Goal: Transaction & Acquisition: Book appointment/travel/reservation

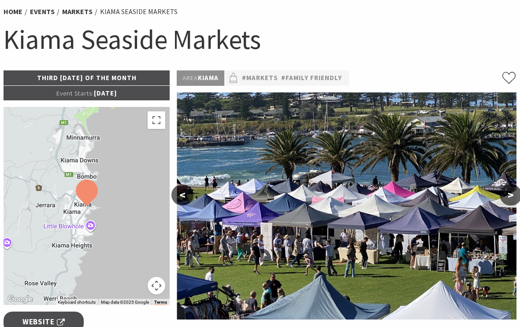
scroll to position [78, 0]
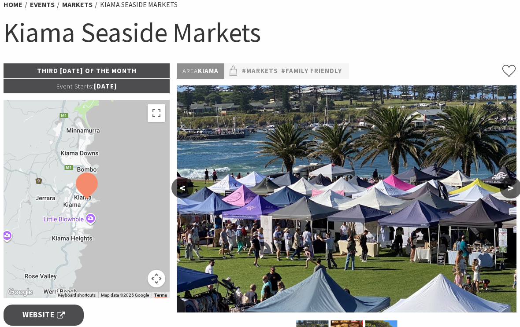
click at [508, 193] on button ">" at bounding box center [510, 188] width 22 height 21
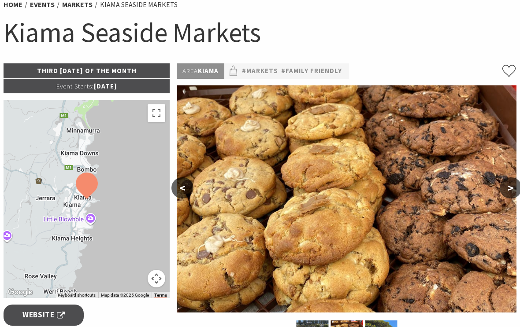
click at [510, 186] on button ">" at bounding box center [510, 188] width 22 height 21
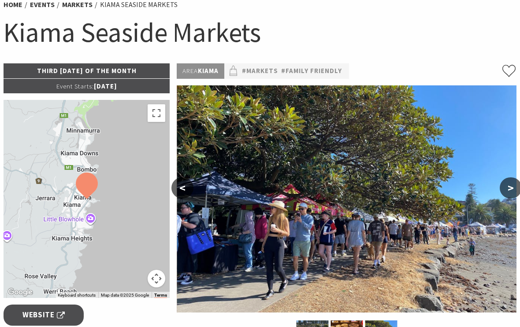
click at [508, 189] on button ">" at bounding box center [510, 188] width 22 height 21
click at [508, 190] on button ">" at bounding box center [510, 188] width 22 height 21
click at [513, 185] on button ">" at bounding box center [510, 188] width 22 height 21
click at [308, 71] on link "#Family Friendly" at bounding box center [311, 71] width 61 height 11
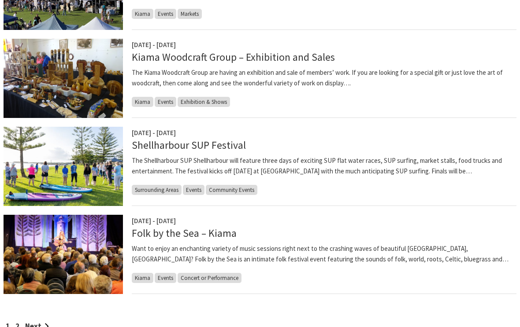
scroll to position [670, 0]
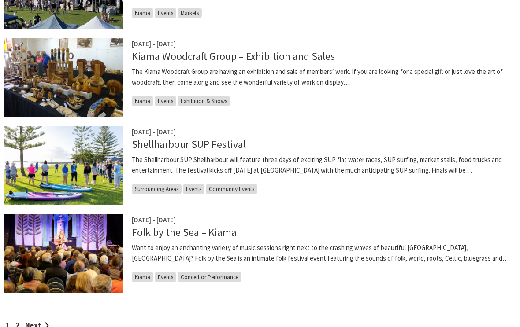
click at [191, 72] on p "The Kiama Woodcraft Group are having an exhibition and sale of members’ work. I…" at bounding box center [324, 77] width 385 height 21
click at [196, 101] on span "Exhibition & Shows" at bounding box center [204, 101] width 52 height 10
click at [201, 96] on span "Exhibition & Shows" at bounding box center [204, 101] width 52 height 10
click at [176, 47] on span "[DATE] - [DATE]" at bounding box center [154, 44] width 44 height 8
click at [94, 66] on img at bounding box center [63, 77] width 119 height 79
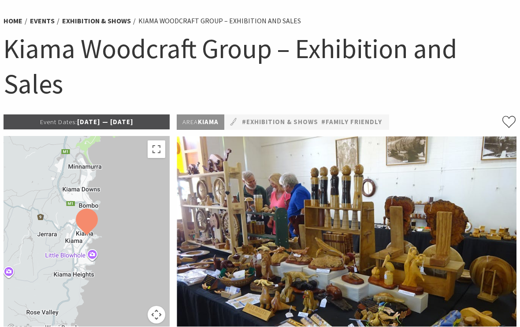
scroll to position [62, 0]
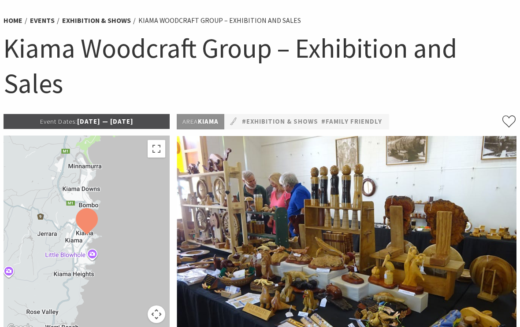
click at [500, 74] on h1 "Kiama Woodcraft Group – Exhibition and Sales" at bounding box center [260, 66] width 513 height 70
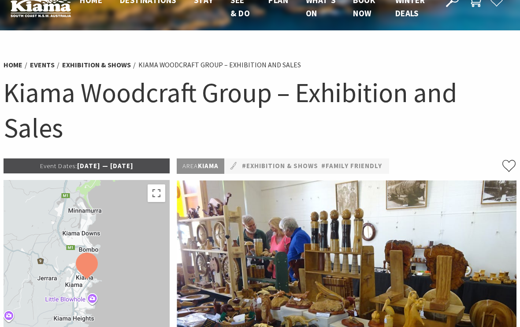
scroll to position [0, 0]
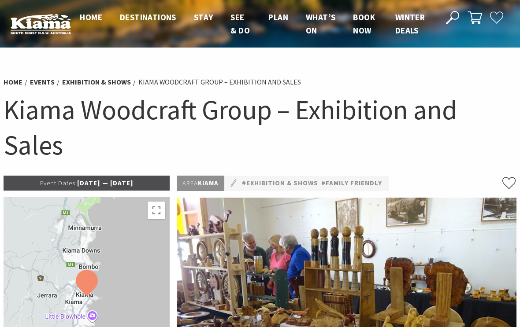
click at [336, 182] on link "#Family Friendly" at bounding box center [351, 183] width 61 height 11
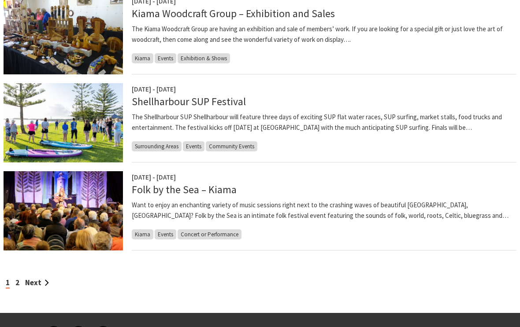
scroll to position [720, 0]
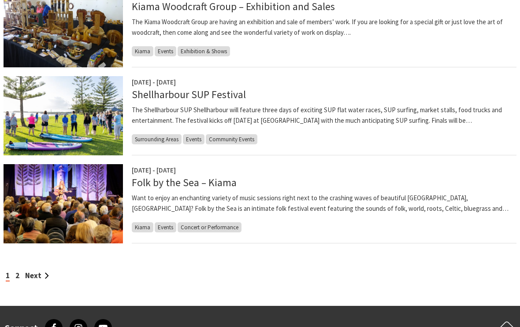
click at [37, 275] on link "Next" at bounding box center [37, 276] width 24 height 10
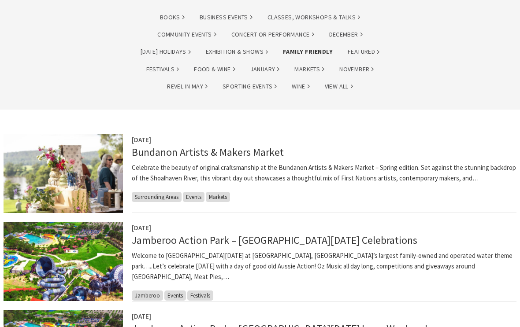
scroll to position [138, 0]
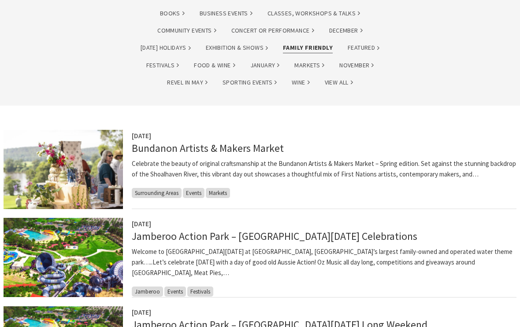
click at [141, 148] on link "Bundanon Artists & Makers Market" at bounding box center [208, 148] width 152 height 13
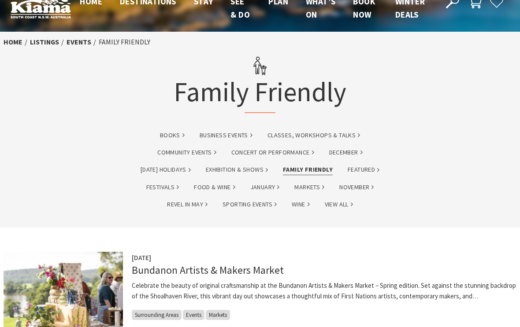
scroll to position [0, 0]
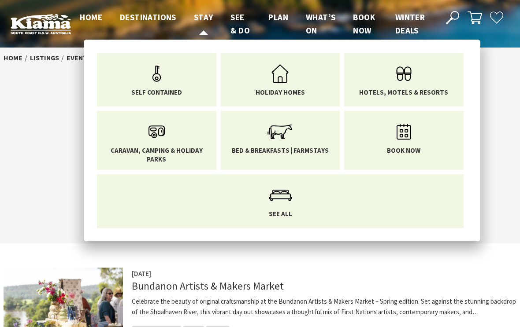
click at [271, 87] on icon "Main Menu" at bounding box center [280, 73] width 29 height 29
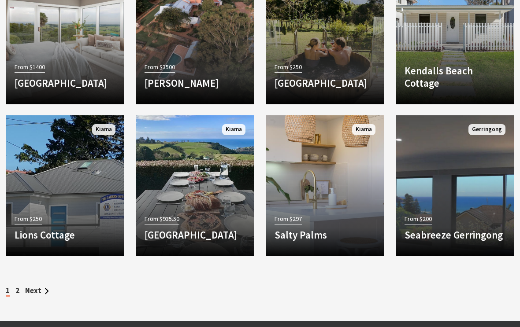
scroll to position [1135, 0]
click at [197, 213] on div "From $935.50 Saddleback Grove Saddleback Grove is an elegant country house with…" at bounding box center [195, 230] width 118 height 35
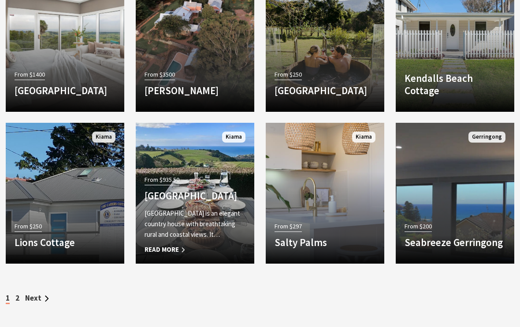
scroll to position [1126, 0]
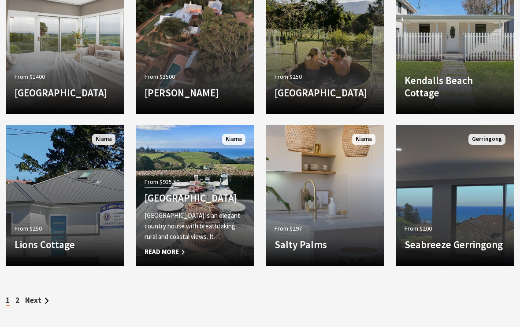
click at [30, 296] on link "Next" at bounding box center [37, 301] width 24 height 10
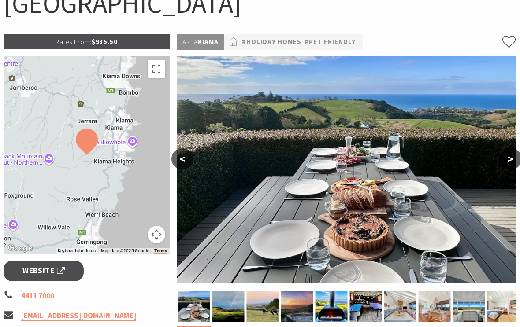
scroll to position [111, 0]
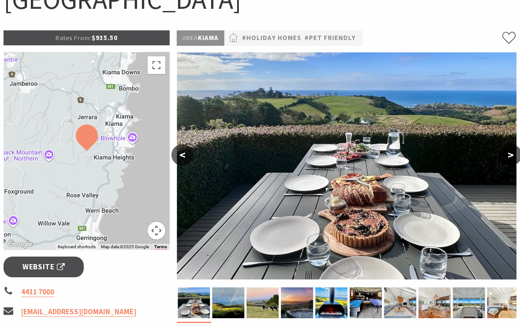
click at [515, 155] on button ">" at bounding box center [510, 154] width 22 height 21
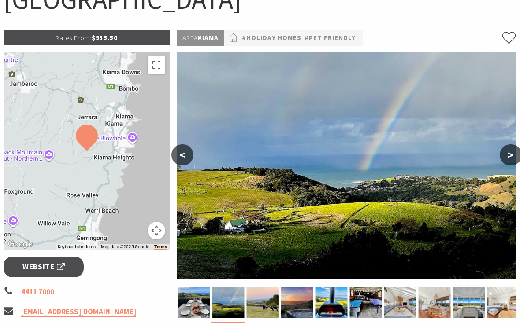
click at [517, 154] on button ">" at bounding box center [510, 154] width 22 height 21
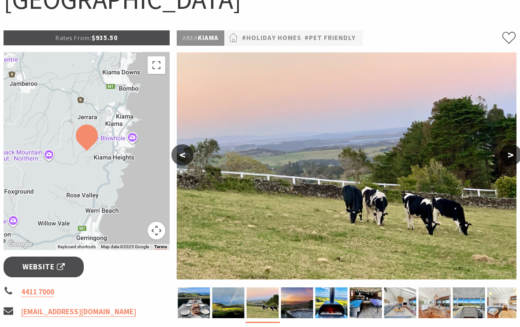
click at [514, 155] on button ">" at bounding box center [510, 154] width 22 height 21
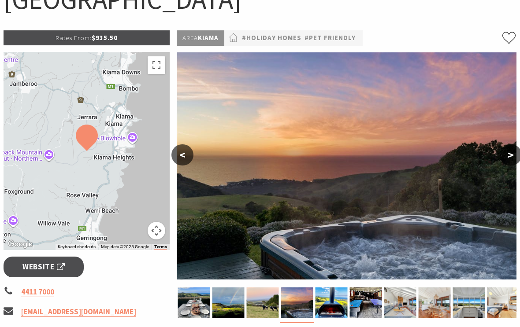
click at [510, 155] on button ">" at bounding box center [510, 154] width 22 height 21
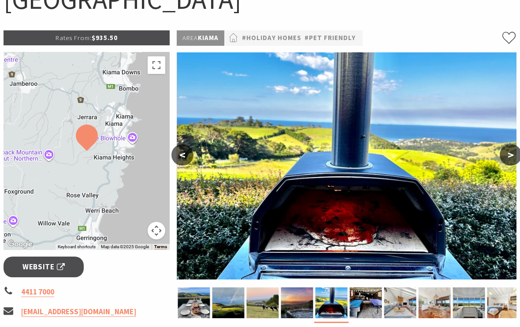
click at [509, 155] on button ">" at bounding box center [510, 154] width 22 height 21
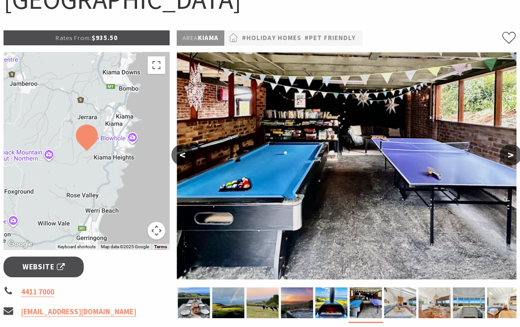
click at [508, 155] on button ">" at bounding box center [510, 154] width 22 height 21
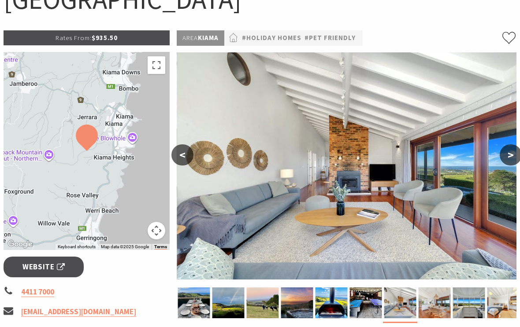
click at [513, 154] on button ">" at bounding box center [510, 154] width 22 height 21
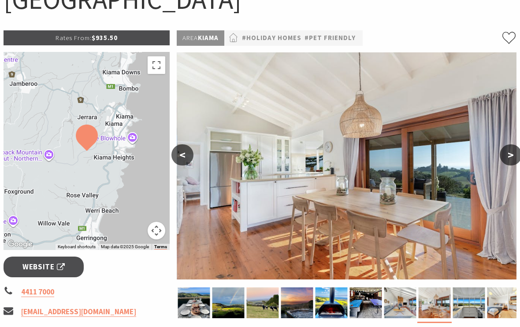
click at [510, 155] on button ">" at bounding box center [510, 154] width 22 height 21
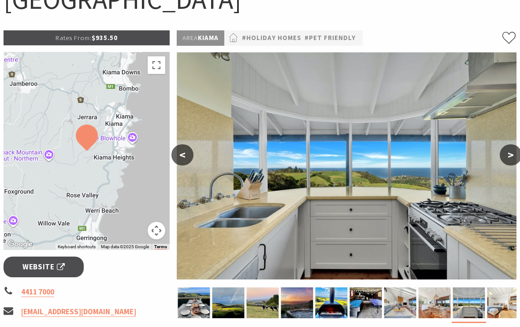
click at [509, 156] on button ">" at bounding box center [510, 154] width 22 height 21
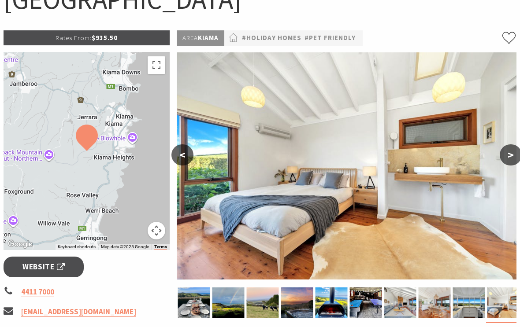
click at [509, 156] on button ">" at bounding box center [510, 154] width 22 height 21
click at [514, 154] on button ">" at bounding box center [510, 154] width 22 height 21
click at [508, 158] on button ">" at bounding box center [510, 154] width 22 height 21
click at [510, 157] on button ">" at bounding box center [510, 154] width 22 height 21
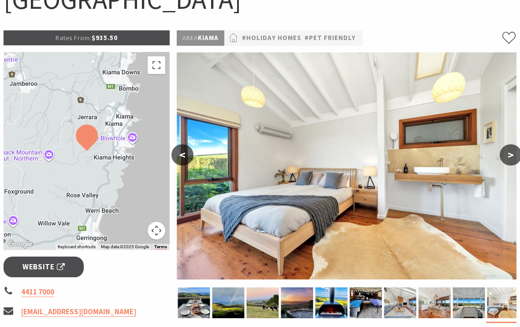
click at [513, 159] on button ">" at bounding box center [510, 154] width 22 height 21
click at [517, 155] on button ">" at bounding box center [510, 154] width 22 height 21
click at [183, 151] on button "<" at bounding box center [182, 154] width 22 height 21
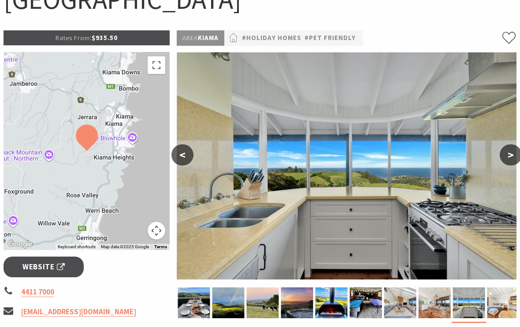
click at [186, 161] on button "<" at bounding box center [182, 154] width 22 height 21
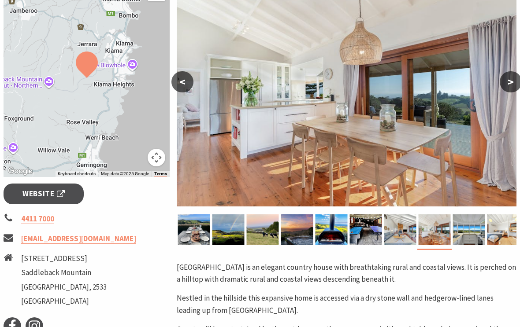
scroll to position [200, 0]
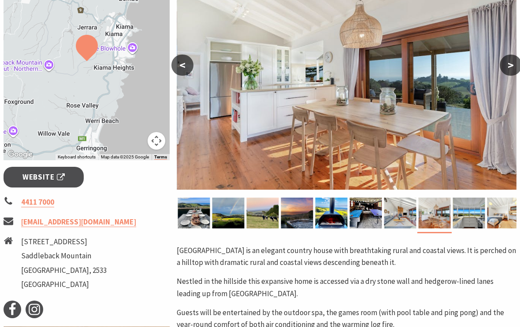
click at [192, 75] on img at bounding box center [347, 76] width 340 height 227
click at [182, 65] on button "<" at bounding box center [182, 65] width 22 height 21
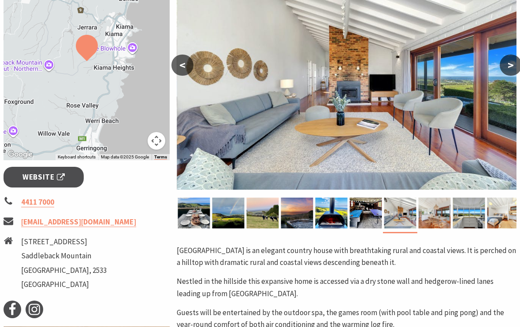
click at [186, 66] on button "<" at bounding box center [182, 65] width 22 height 21
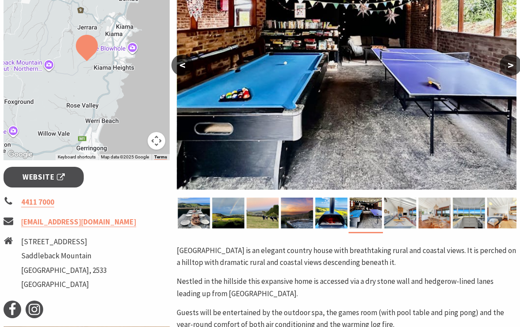
click at [187, 64] on button "<" at bounding box center [182, 65] width 22 height 21
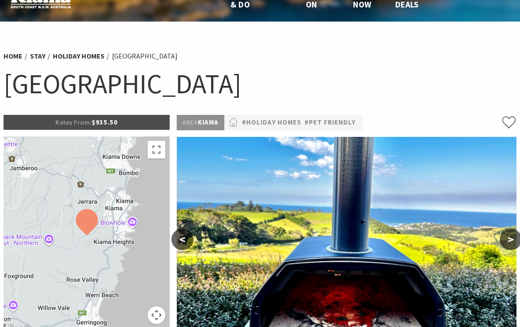
scroll to position [0, 0]
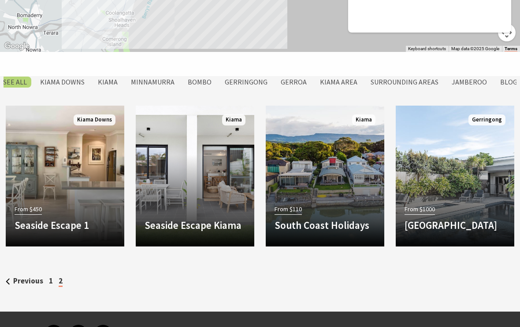
scroll to position [689, 0]
click at [38, 271] on div "Previous 1 2" at bounding box center [260, 273] width 520 height 30
click at [49, 277] on link "1" at bounding box center [51, 281] width 4 height 10
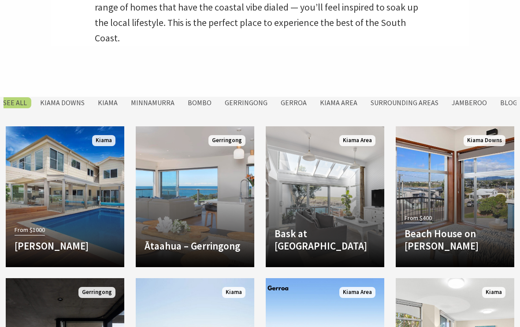
scroll to position [360, 0]
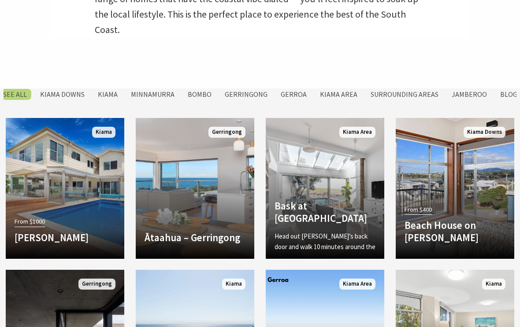
click at [326, 224] on div "Bask at [GEOGRAPHIC_DATA] Head out [PERSON_NAME]’s back door and walk 10 minute…" at bounding box center [325, 225] width 118 height 50
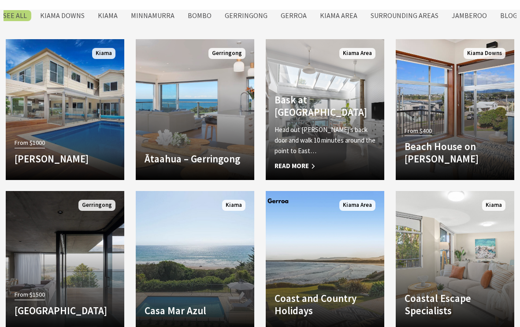
scroll to position [443, 0]
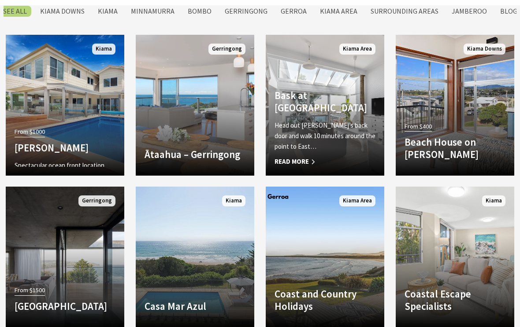
click at [47, 101] on link "From $1000 Amaroo Kiama Spectacular ocean front location, the best in [GEOGRAPH…" at bounding box center [65, 105] width 118 height 141
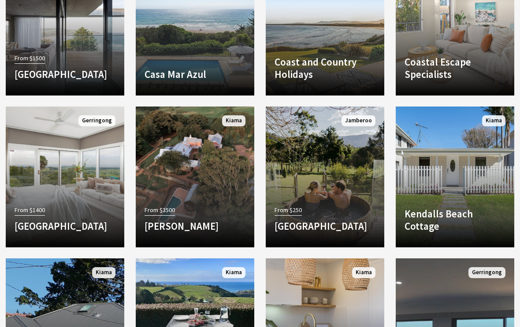
scroll to position [675, 0]
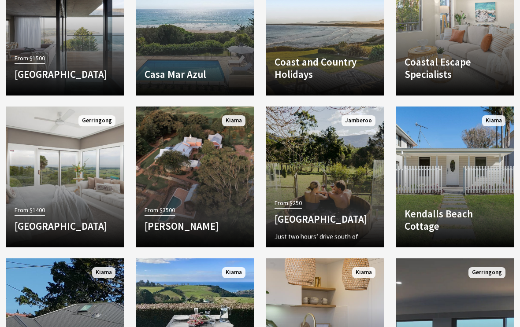
click at [355, 213] on h4 "[GEOGRAPHIC_DATA]" at bounding box center [324, 219] width 101 height 12
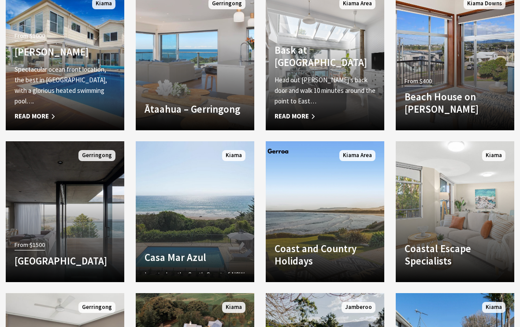
scroll to position [488, 0]
click at [174, 232] on link "Another Image Used [GEOGRAPHIC_DATA] Located on the South Coast of [GEOGRAPHIC_…" at bounding box center [195, 211] width 118 height 141
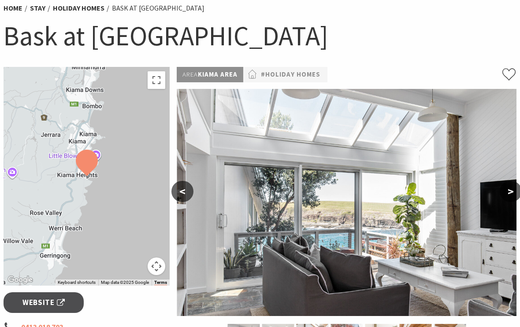
scroll to position [77, 0]
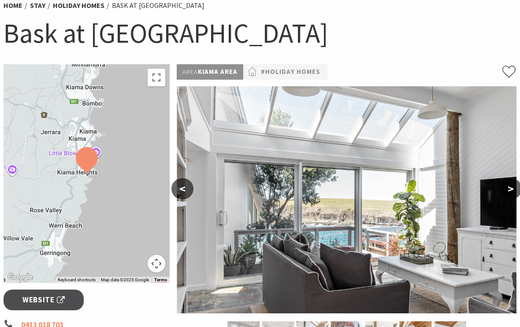
click at [504, 193] on button ">" at bounding box center [510, 188] width 22 height 21
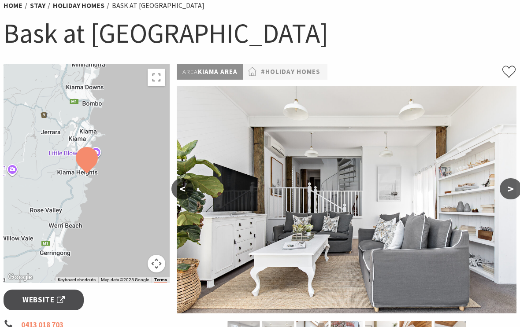
click at [507, 190] on button ">" at bounding box center [510, 188] width 22 height 21
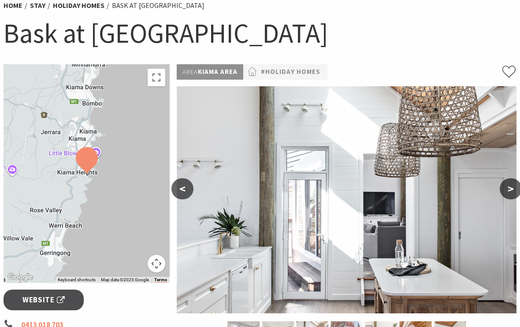
click at [514, 187] on button ">" at bounding box center [510, 188] width 22 height 21
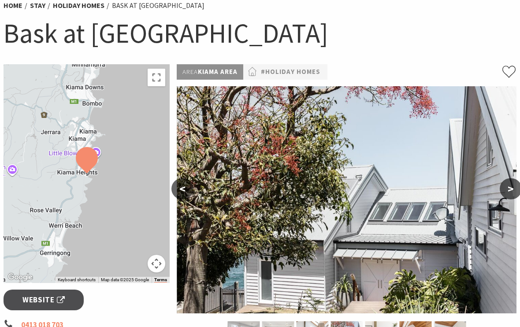
click at [510, 187] on button ">" at bounding box center [510, 188] width 22 height 21
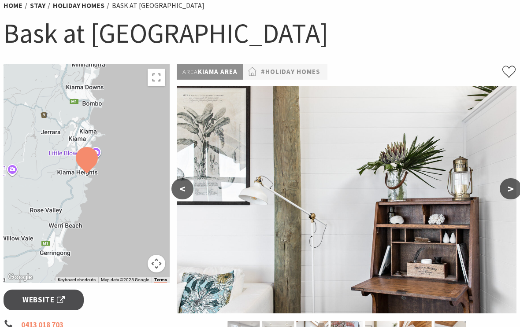
click at [514, 188] on button ">" at bounding box center [510, 188] width 22 height 21
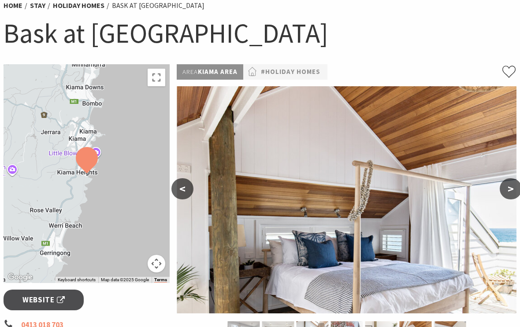
click at [514, 185] on button ">" at bounding box center [510, 188] width 22 height 21
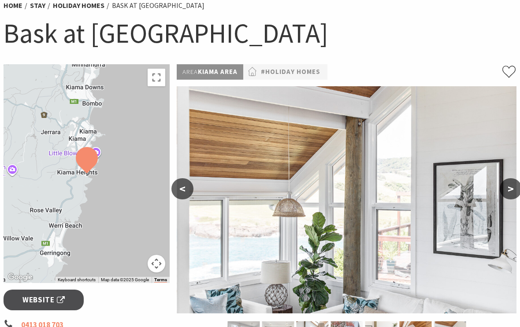
click at [514, 188] on button ">" at bounding box center [510, 188] width 22 height 21
click at [514, 189] on button ">" at bounding box center [510, 188] width 22 height 21
click at [507, 191] on button ">" at bounding box center [510, 188] width 22 height 21
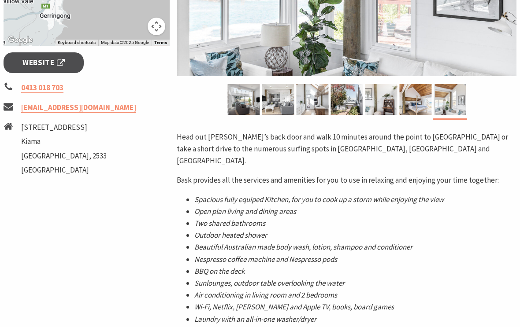
scroll to position [314, 0]
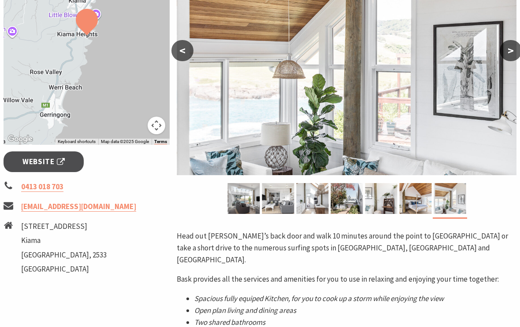
click at [185, 35] on img at bounding box center [347, 61] width 340 height 227
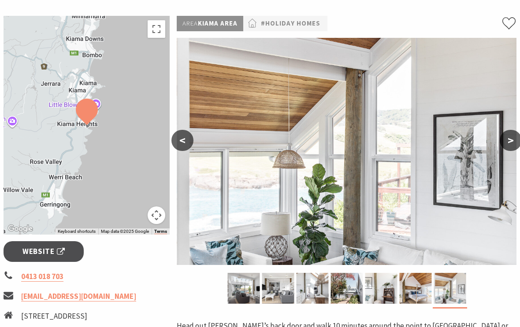
scroll to position [125, 0]
click at [185, 141] on button "<" at bounding box center [182, 140] width 22 height 21
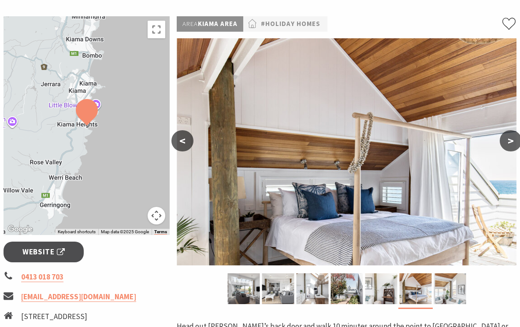
click at [187, 137] on button "<" at bounding box center [182, 140] width 22 height 21
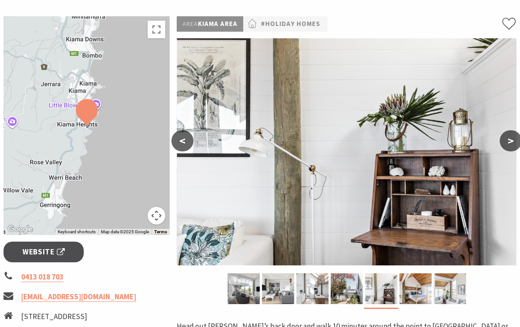
click at [187, 137] on button "<" at bounding box center [182, 140] width 22 height 21
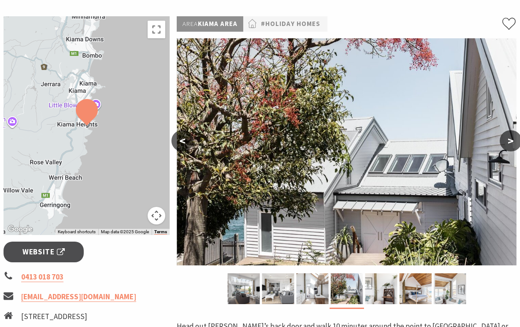
click at [187, 137] on button "<" at bounding box center [182, 140] width 22 height 21
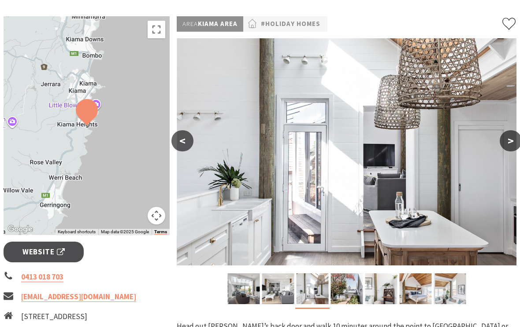
click at [187, 141] on button "<" at bounding box center [182, 140] width 22 height 21
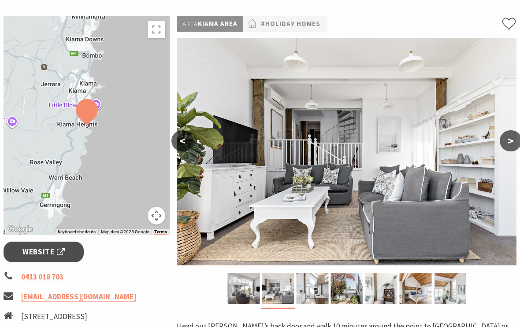
click at [187, 140] on button "<" at bounding box center [182, 140] width 22 height 21
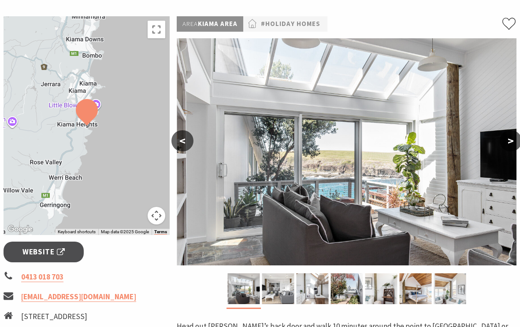
click at [187, 137] on button "<" at bounding box center [182, 140] width 22 height 21
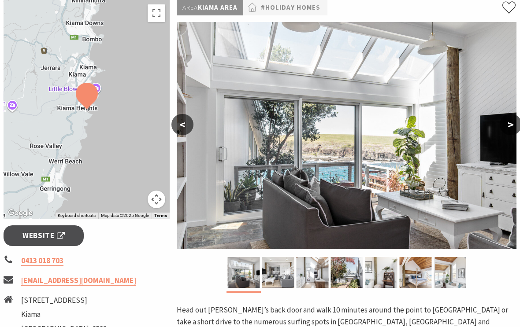
scroll to position [141, 0]
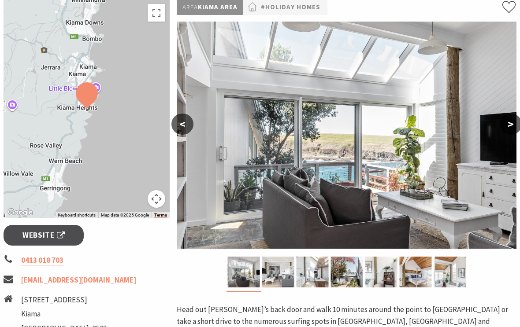
click at [78, 138] on div at bounding box center [87, 109] width 166 height 219
click at [163, 207] on div at bounding box center [87, 109] width 166 height 219
click at [157, 194] on button "Map camera controls" at bounding box center [157, 199] width 18 height 18
click at [124, 87] on div at bounding box center [87, 109] width 166 height 219
click at [74, 119] on div at bounding box center [87, 109] width 166 height 219
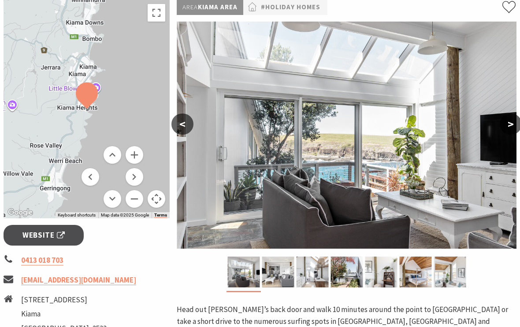
click at [311, 130] on img at bounding box center [347, 135] width 340 height 227
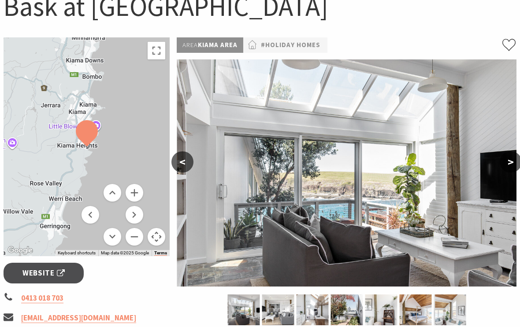
scroll to position [102, 0]
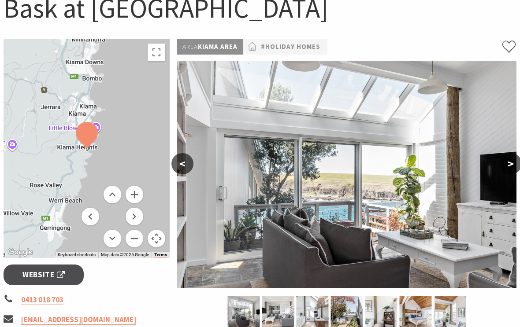
click at [161, 50] on button "Toggle fullscreen view" at bounding box center [157, 53] width 18 height 18
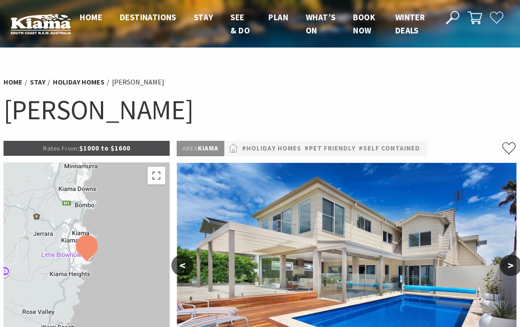
click at [423, 225] on img at bounding box center [347, 276] width 340 height 227
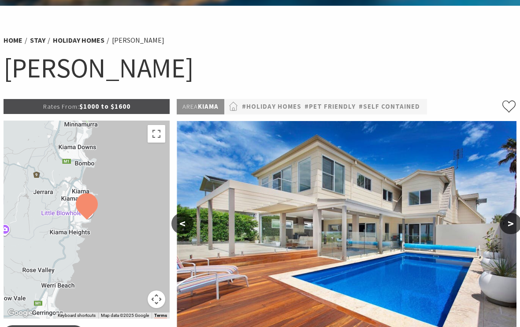
scroll to position [48, 0]
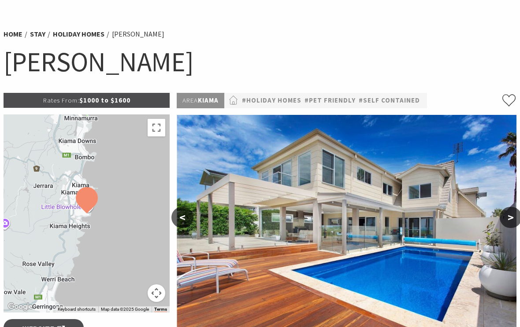
click at [510, 217] on button ">" at bounding box center [510, 217] width 22 height 21
click at [510, 216] on button ">" at bounding box center [510, 217] width 22 height 21
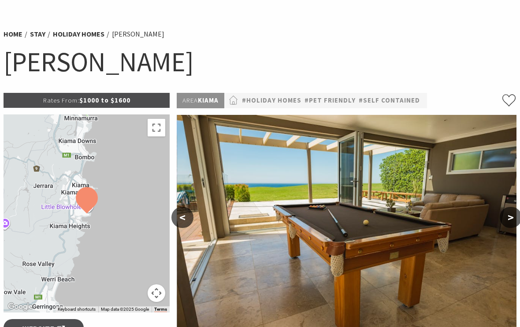
click at [509, 213] on button ">" at bounding box center [510, 217] width 22 height 21
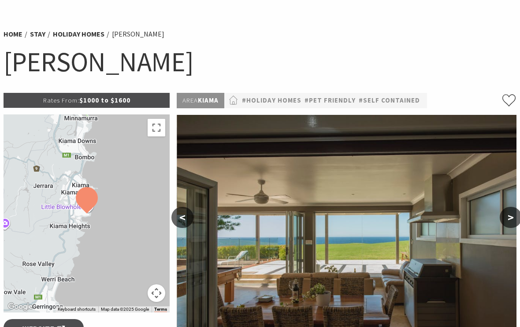
click at [514, 207] on button ">" at bounding box center [510, 217] width 22 height 21
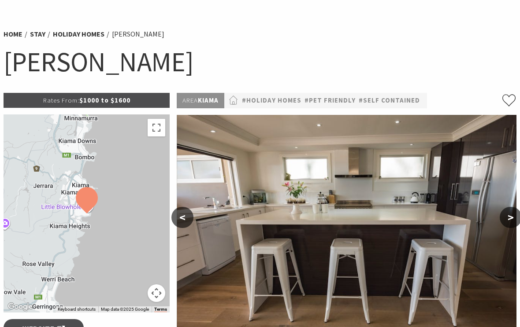
click at [511, 209] on button ">" at bounding box center [510, 217] width 22 height 21
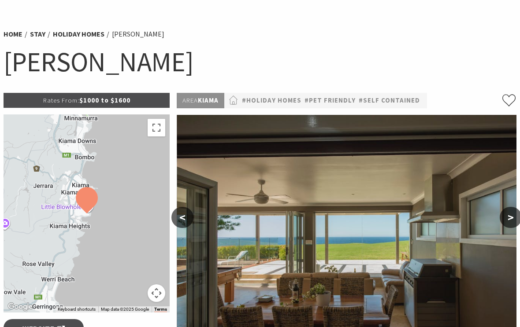
click at [508, 214] on button ">" at bounding box center [510, 217] width 22 height 21
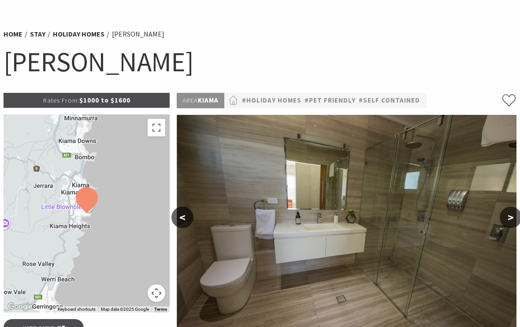
click at [510, 212] on button ">" at bounding box center [510, 217] width 22 height 21
click at [515, 211] on button ">" at bounding box center [510, 217] width 22 height 21
click at [508, 217] on button ">" at bounding box center [510, 217] width 22 height 21
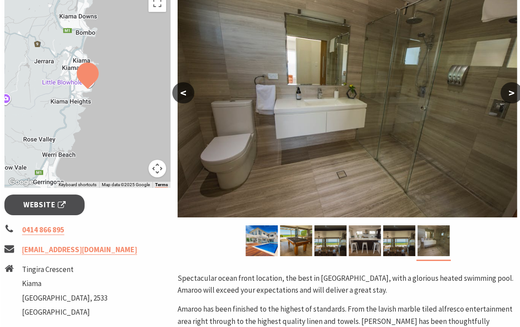
scroll to position [167, 0]
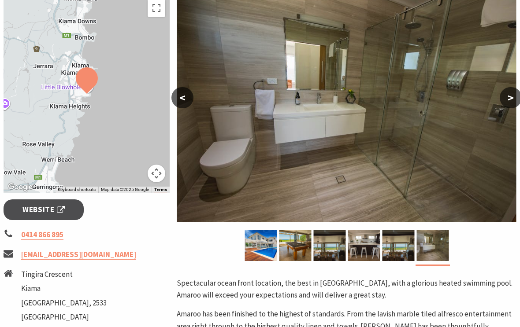
click at [182, 101] on button "<" at bounding box center [182, 98] width 22 height 21
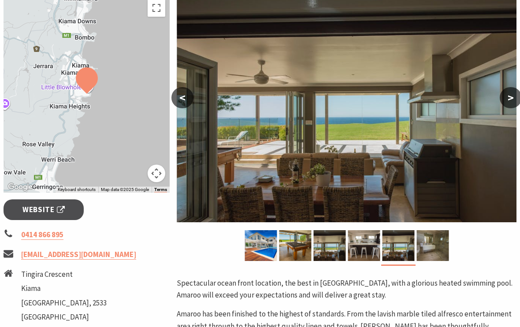
scroll to position [168, 0]
click at [179, 101] on button "<" at bounding box center [182, 97] width 22 height 21
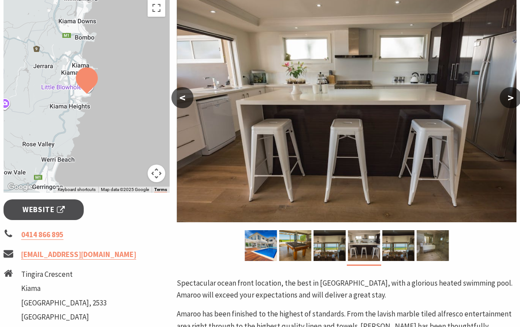
click at [181, 99] on button "<" at bounding box center [182, 97] width 22 height 21
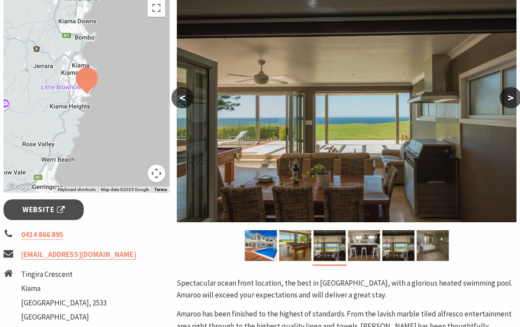
click at [181, 99] on button "<" at bounding box center [182, 97] width 22 height 21
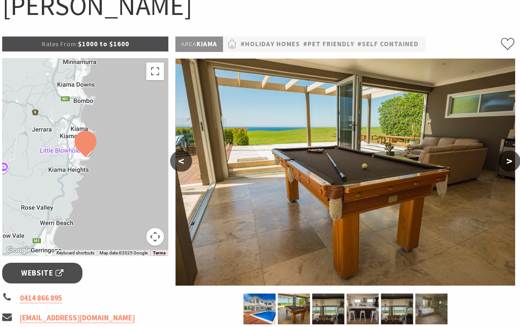
scroll to position [104, 1]
click at [152, 77] on button "Toggle fullscreen view" at bounding box center [155, 72] width 18 height 18
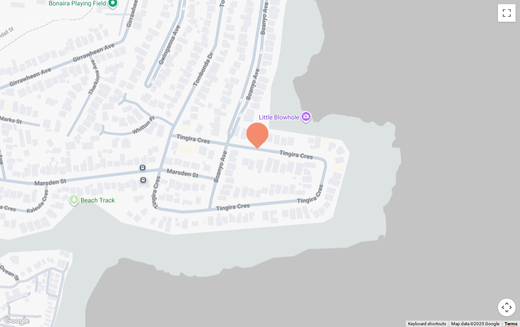
scroll to position [399, 1]
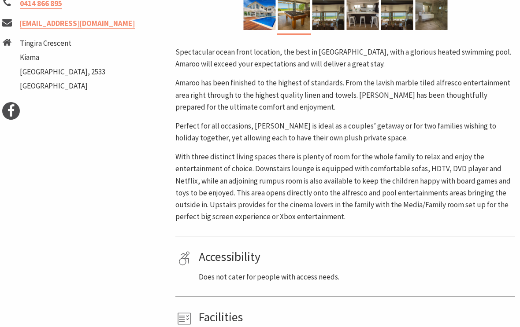
click at [4, 183] on div "Rates From: $1000 to $1600 To navigate the map with touch gestures double-tap a…" at bounding box center [85, 66] width 173 height 649
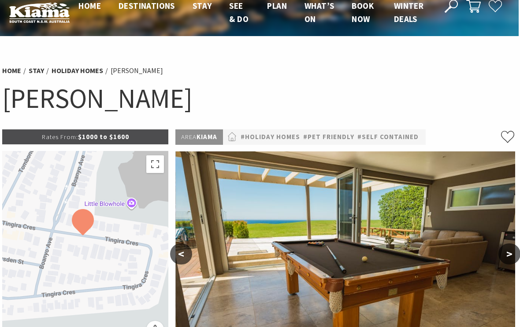
scroll to position [0, 1]
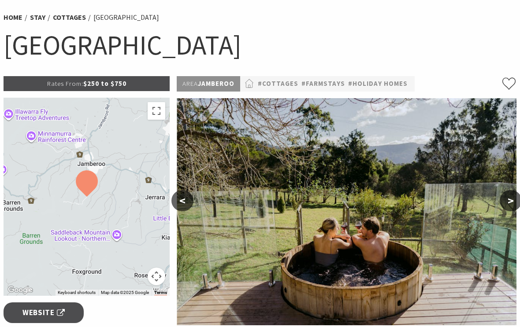
scroll to position [68, 0]
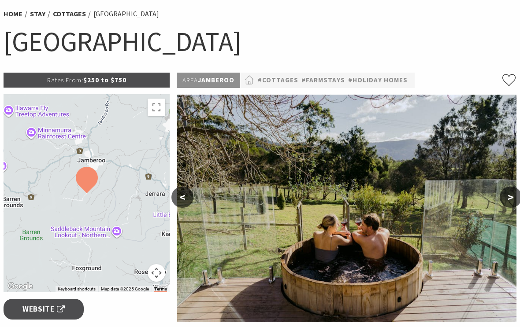
click at [506, 202] on button ">" at bounding box center [510, 197] width 22 height 21
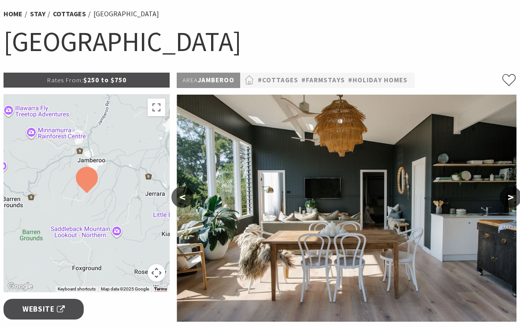
click at [515, 197] on button ">" at bounding box center [510, 197] width 22 height 21
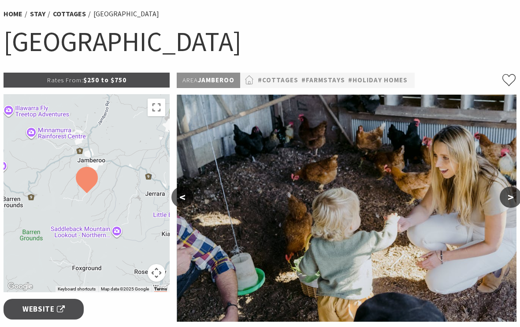
click at [509, 194] on button ">" at bounding box center [510, 197] width 22 height 21
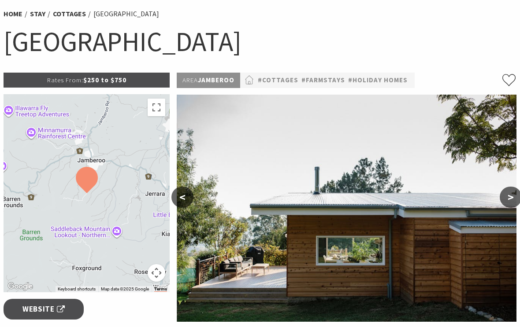
click at [511, 197] on button ">" at bounding box center [510, 197] width 22 height 21
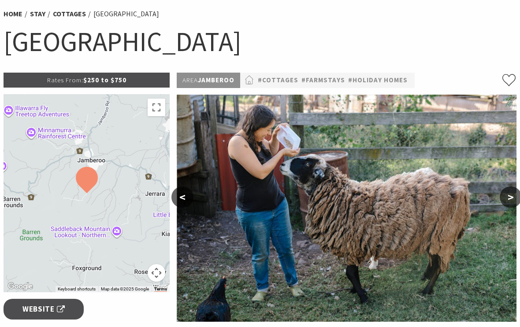
click at [512, 198] on button ">" at bounding box center [510, 197] width 22 height 21
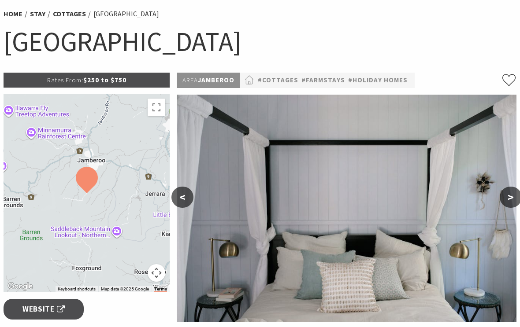
click at [510, 199] on button ">" at bounding box center [510, 197] width 22 height 21
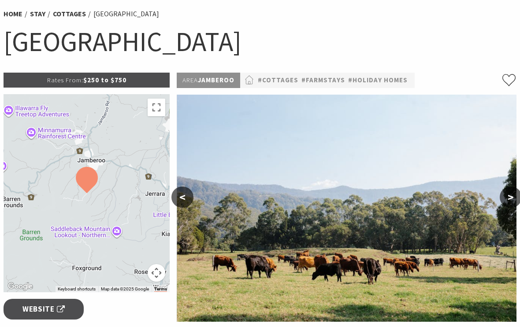
click at [515, 197] on button ">" at bounding box center [510, 197] width 22 height 21
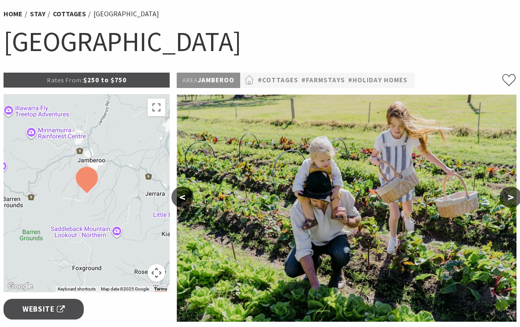
click at [517, 200] on button ">" at bounding box center [510, 197] width 22 height 21
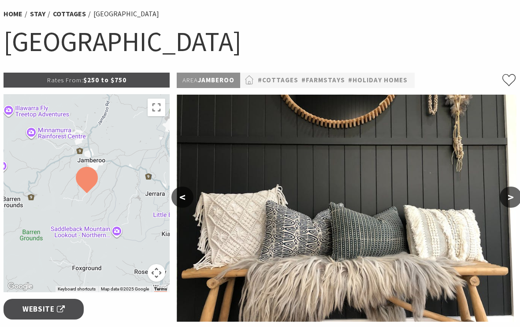
click at [515, 199] on button ">" at bounding box center [510, 197] width 22 height 21
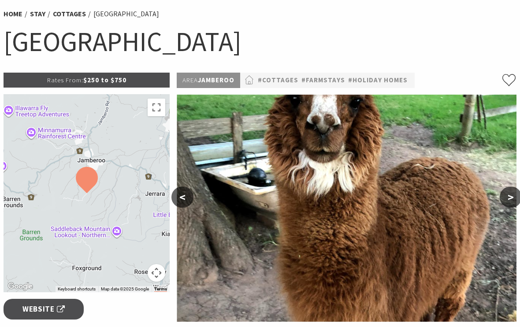
click at [518, 196] on button ">" at bounding box center [510, 197] width 22 height 21
click at [509, 194] on button ">" at bounding box center [510, 197] width 22 height 21
click at [508, 200] on button ">" at bounding box center [510, 197] width 22 height 21
click at [182, 196] on button "<" at bounding box center [182, 197] width 22 height 21
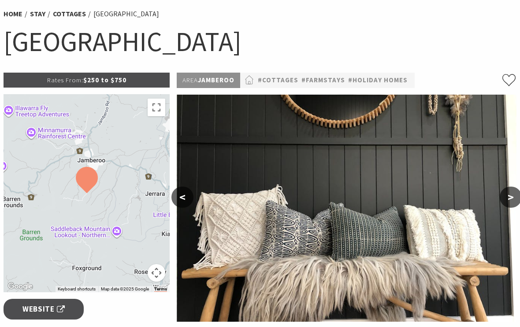
click at [187, 193] on button "<" at bounding box center [182, 197] width 22 height 21
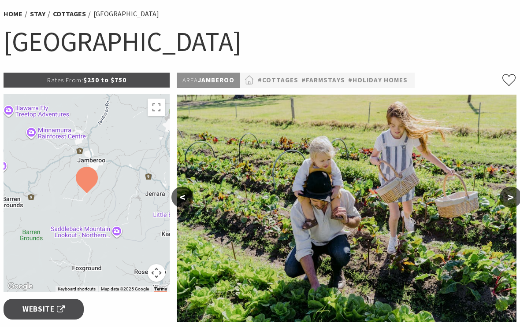
click at [185, 193] on button "<" at bounding box center [182, 197] width 22 height 21
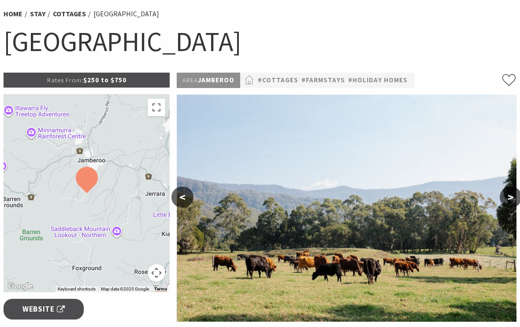
click at [185, 202] on button "<" at bounding box center [182, 197] width 22 height 21
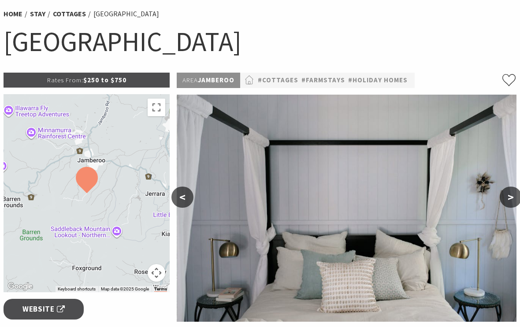
click at [184, 197] on button "<" at bounding box center [182, 197] width 22 height 21
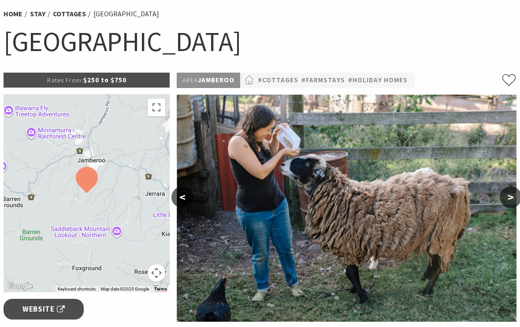
click at [185, 198] on button "<" at bounding box center [182, 197] width 22 height 21
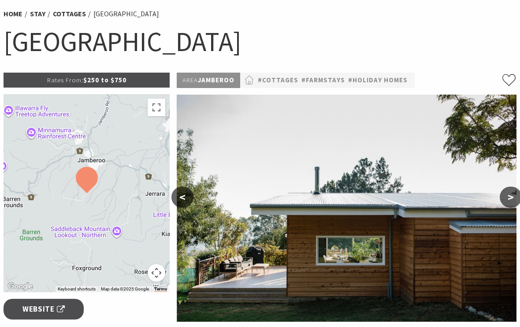
click at [182, 199] on button "<" at bounding box center [182, 197] width 22 height 21
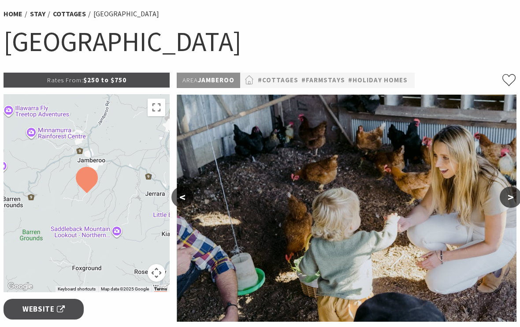
click at [185, 197] on button "<" at bounding box center [182, 197] width 22 height 21
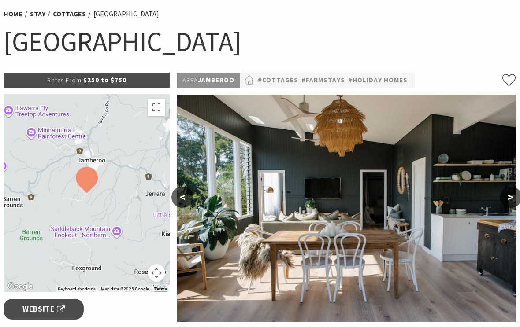
click at [182, 197] on button "<" at bounding box center [182, 197] width 22 height 21
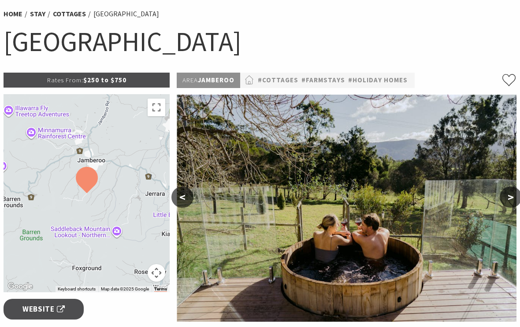
click at [177, 192] on button "<" at bounding box center [182, 197] width 22 height 21
click at [179, 198] on button "<" at bounding box center [182, 197] width 22 height 21
click at [185, 198] on button "<" at bounding box center [182, 197] width 22 height 21
click at [178, 195] on button "<" at bounding box center [182, 197] width 22 height 21
click at [185, 198] on button "<" at bounding box center [182, 197] width 22 height 21
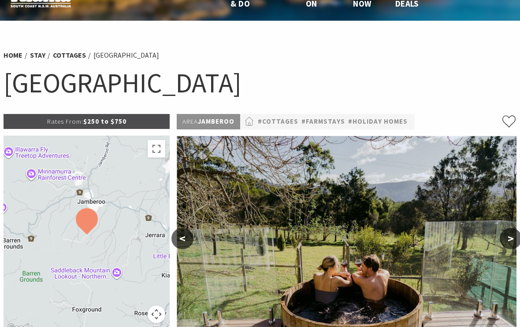
scroll to position [0, 0]
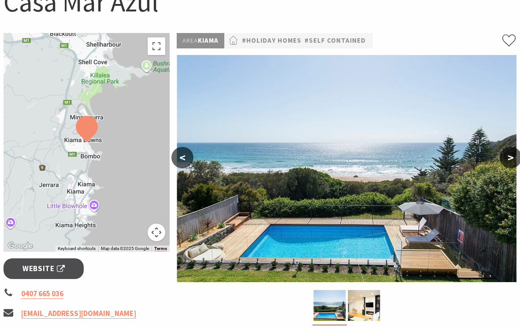
scroll to position [109, 0]
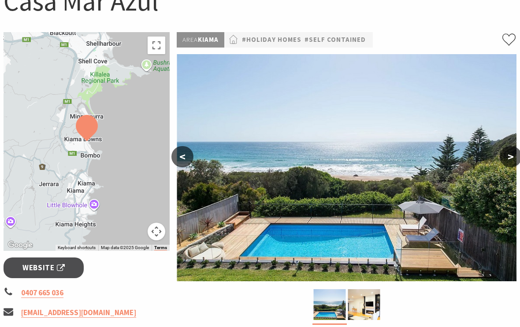
click at [510, 158] on button ">" at bounding box center [510, 156] width 22 height 21
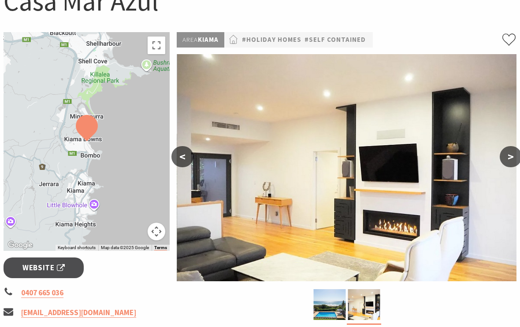
click at [508, 160] on button ">" at bounding box center [510, 156] width 22 height 21
click at [181, 159] on button "<" at bounding box center [182, 156] width 22 height 21
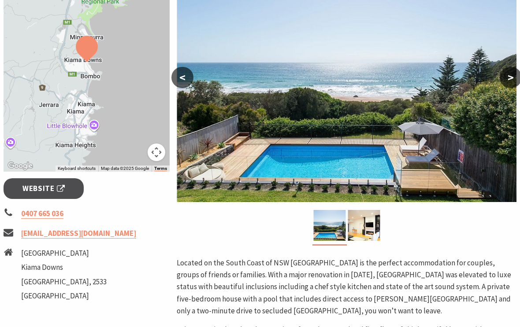
scroll to position [186, 0]
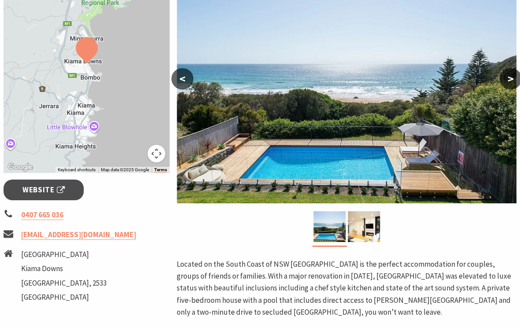
click at [54, 192] on span "Website" at bounding box center [43, 191] width 42 height 12
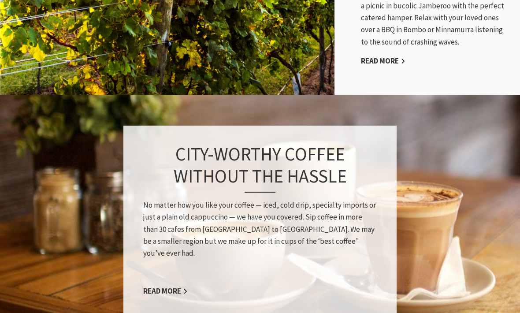
scroll to position [636, 0]
click at [171, 257] on div "City-worthy coffee without the hassle No matter how you like your coffee — iced…" at bounding box center [259, 221] width 273 height 191
click at [173, 286] on link "Read More" at bounding box center [165, 291] width 44 height 10
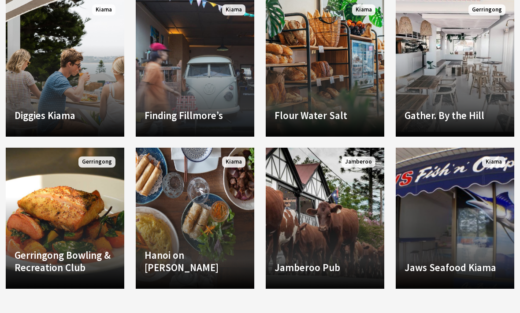
scroll to position [762, 0]
click at [461, 109] on div "Gather. By the Hill Modern Asian Cuisine by the sea! With spectacular views of …" at bounding box center [455, 118] width 118 height 19
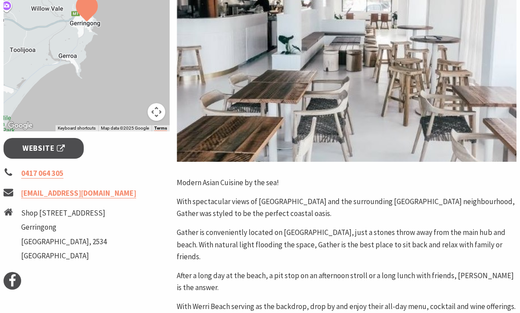
scroll to position [227, 0]
